Goal: Task Accomplishment & Management: Use online tool/utility

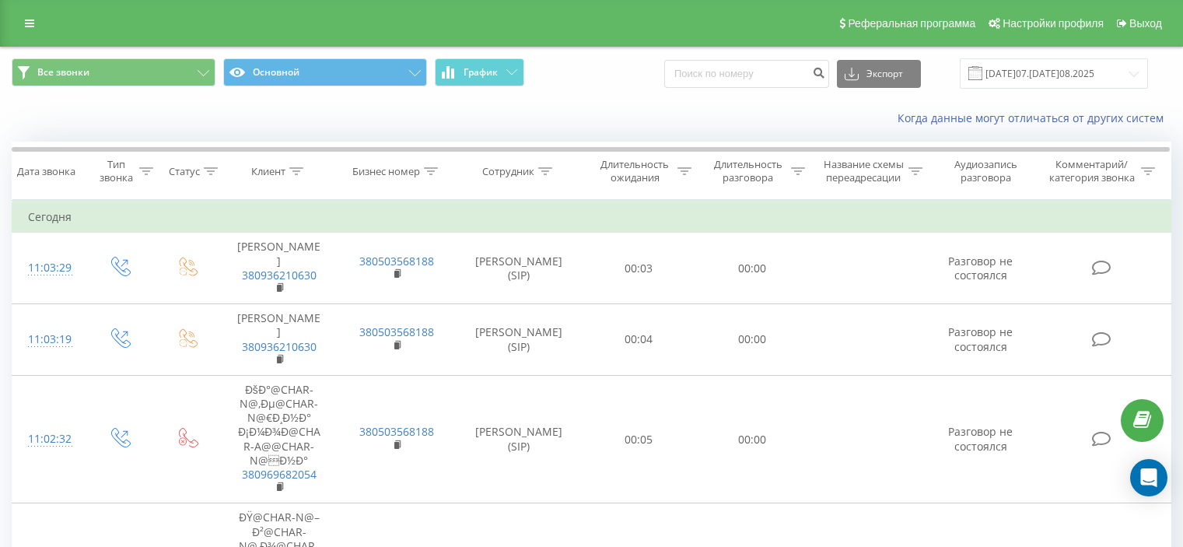
click at [299, 171] on icon at bounding box center [296, 171] width 14 height 8
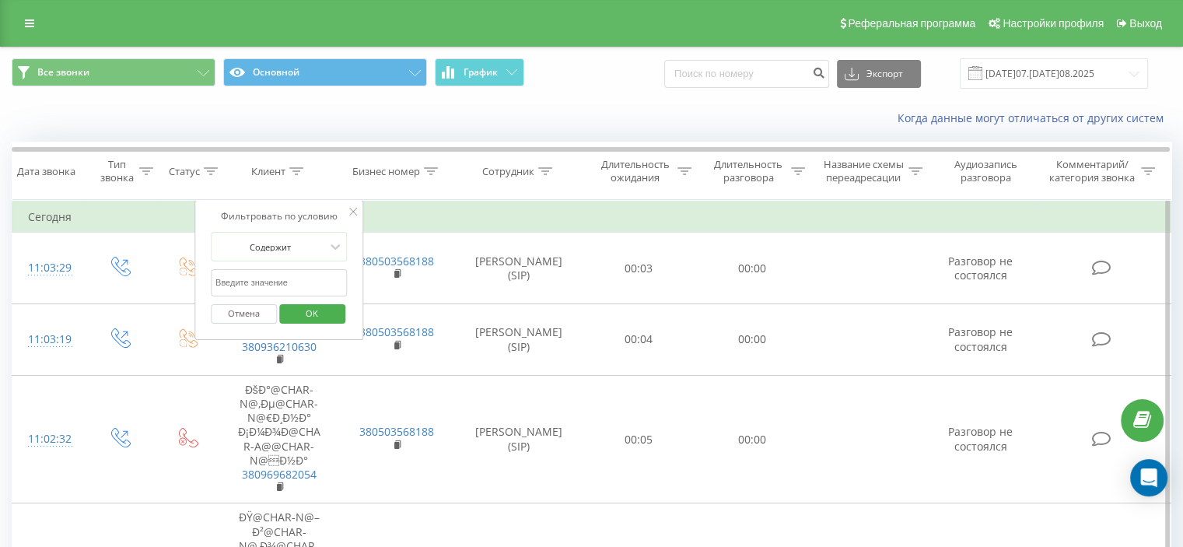
click at [255, 273] on input "text" at bounding box center [279, 282] width 137 height 27
paste input "380663719591"
type input "380663719591"
drag, startPoint x: 340, startPoint y: 310, endPoint x: 560, endPoint y: 198, distance: 246.9
click at [340, 310] on button "OK" at bounding box center [312, 313] width 66 height 19
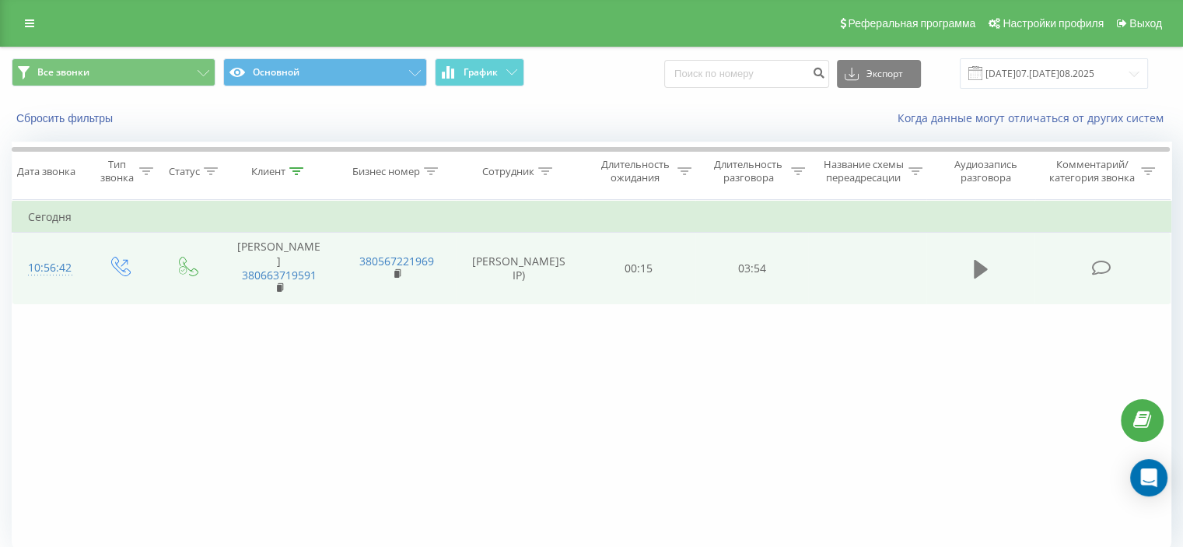
click at [978, 260] on icon at bounding box center [981, 269] width 14 height 19
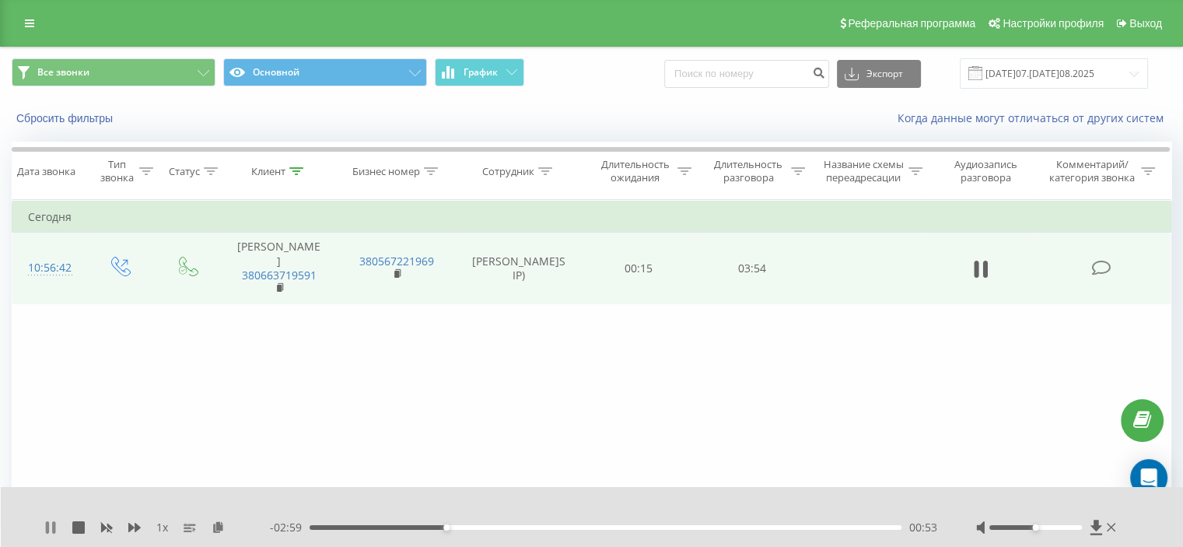
click at [54, 527] on icon at bounding box center [53, 527] width 3 height 12
click at [45, 525] on icon at bounding box center [50, 527] width 12 height 12
click at [137, 527] on icon at bounding box center [134, 527] width 12 height 9
click at [128, 521] on button at bounding box center [134, 527] width 12 height 12
click at [44, 521] on icon at bounding box center [50, 527] width 12 height 12
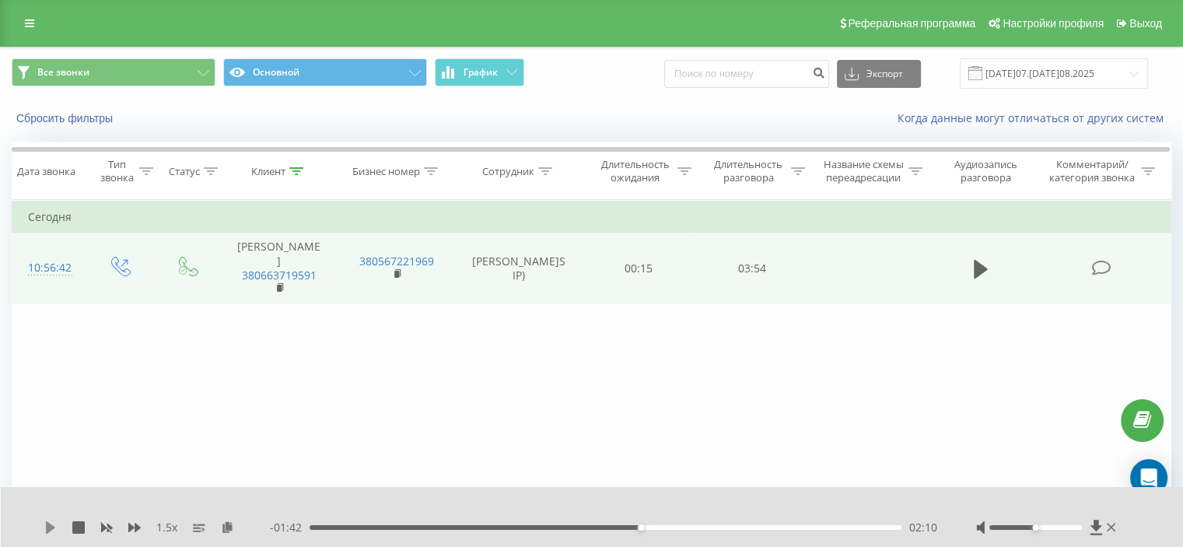
click at [54, 531] on icon at bounding box center [50, 527] width 12 height 12
click at [49, 528] on icon at bounding box center [50, 527] width 12 height 12
click at [49, 523] on icon at bounding box center [50, 527] width 9 height 12
